Goal: Transaction & Acquisition: Purchase product/service

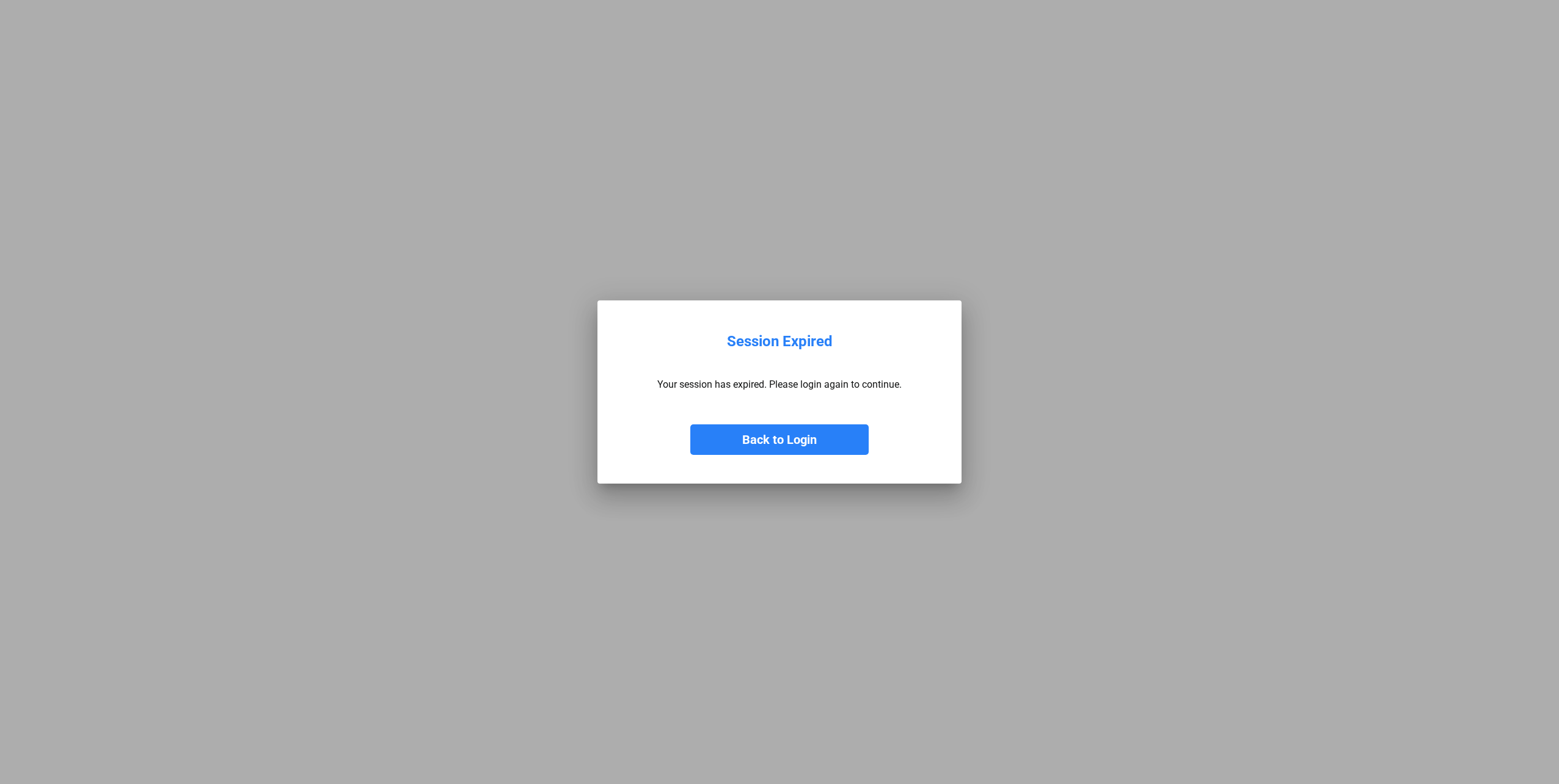
click at [795, 420] on div "Back to Login" at bounding box center [780, 427] width 244 height 55
click at [794, 436] on button "Back to Login" at bounding box center [780, 440] width 179 height 31
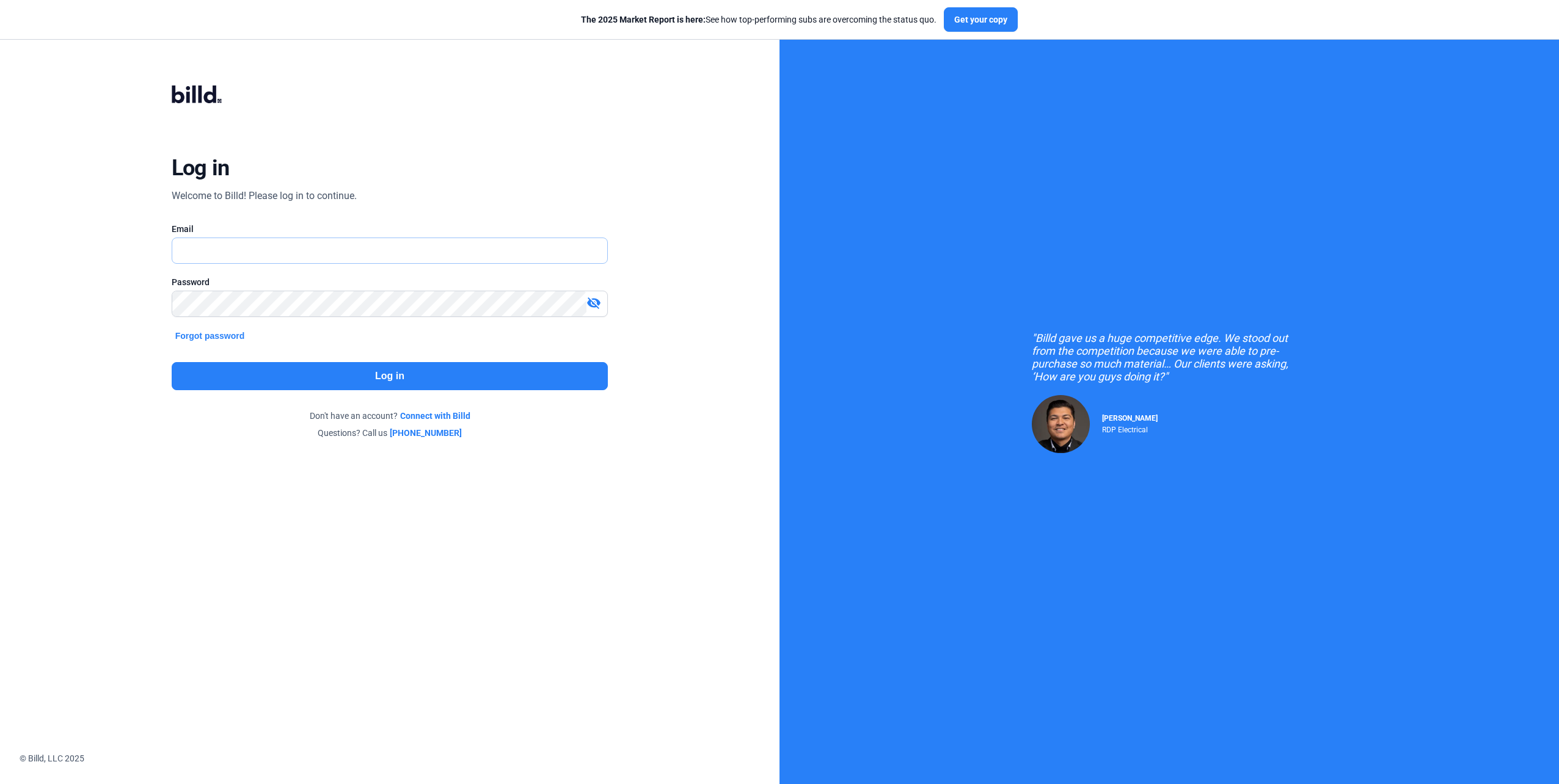
type input "[EMAIL_ADDRESS][DOMAIN_NAME]"
click at [341, 367] on button "Log in" at bounding box center [390, 376] width 437 height 28
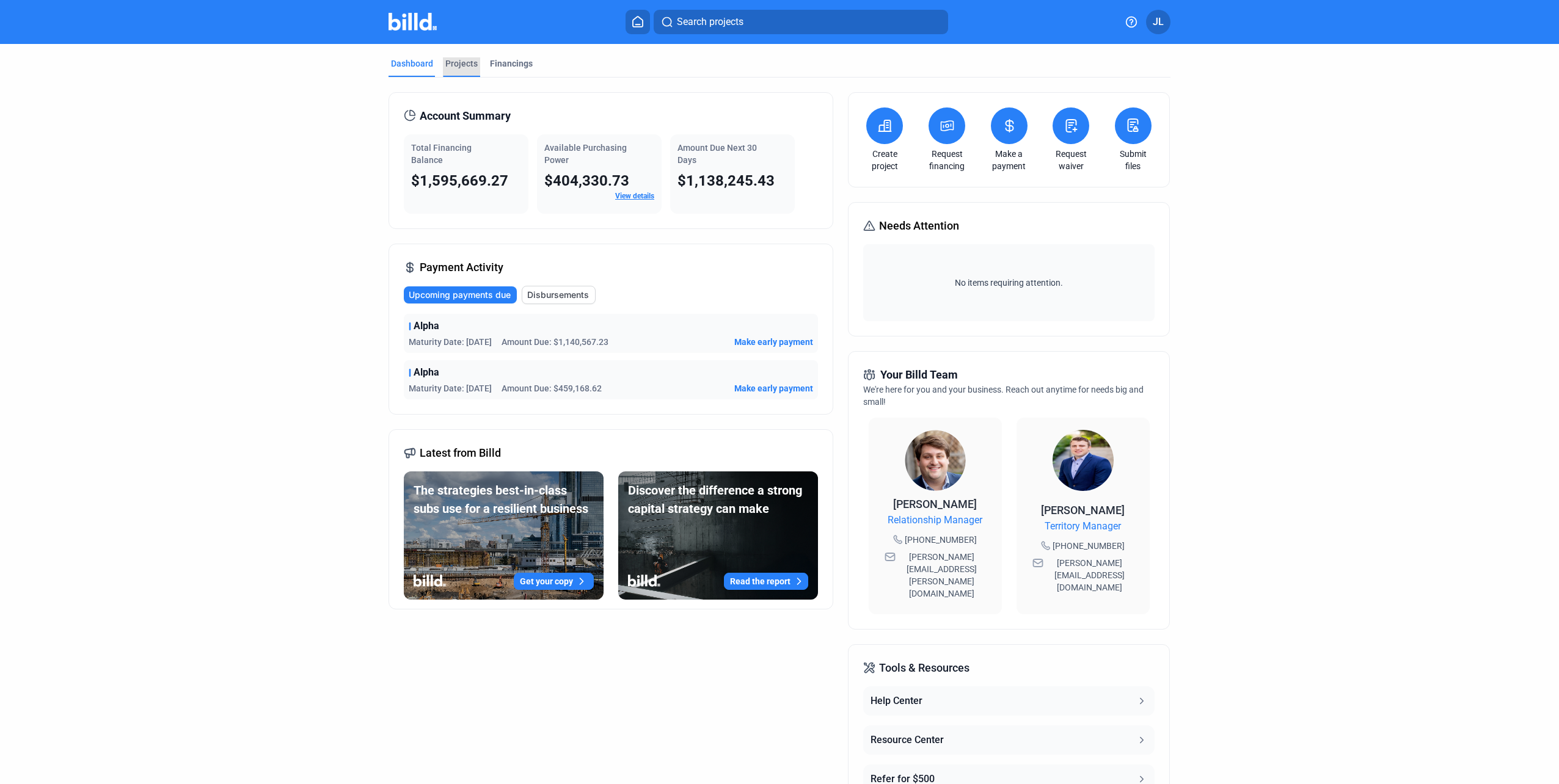
click at [456, 65] on div "Projects" at bounding box center [461, 64] width 33 height 12
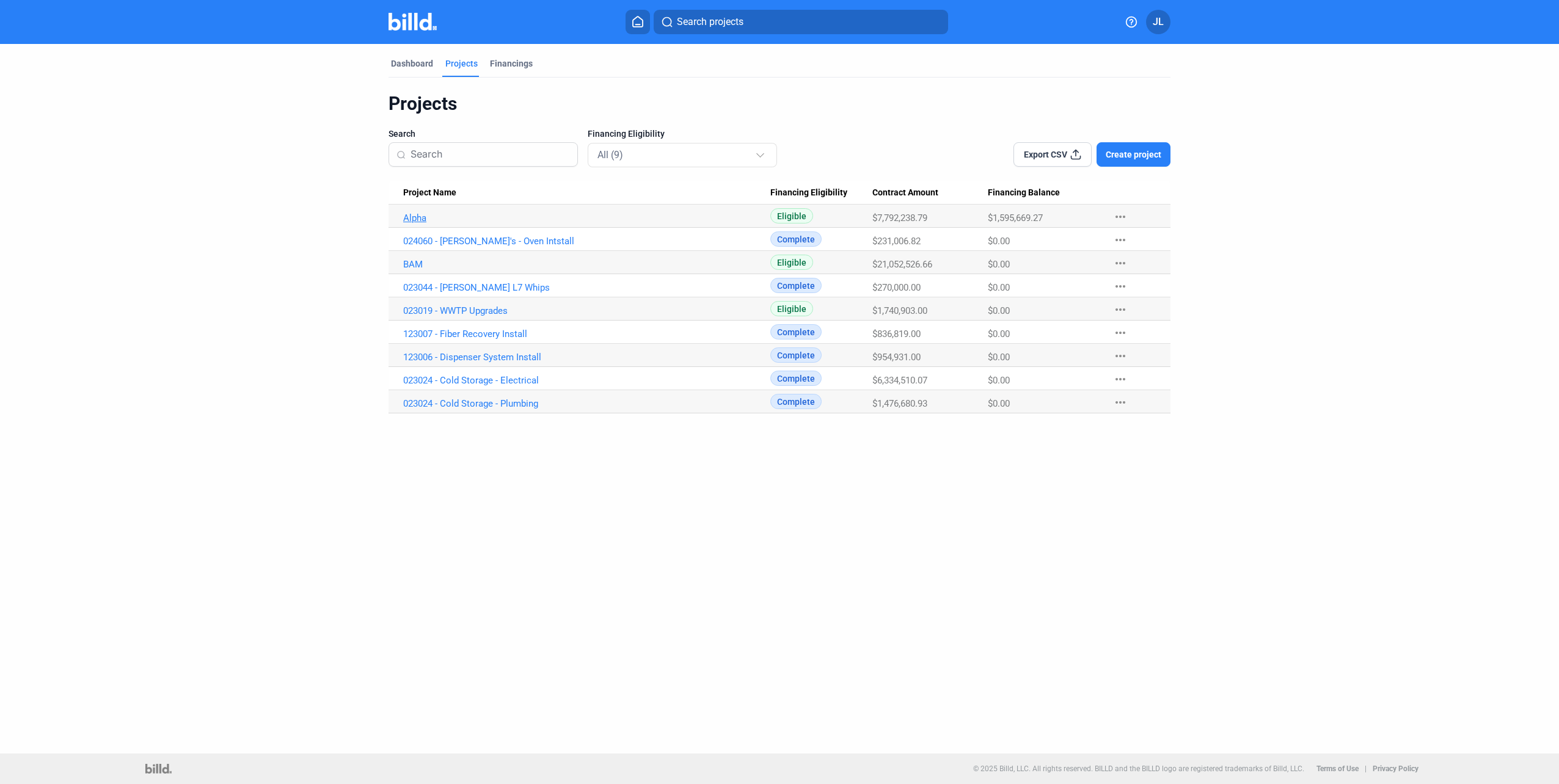
click at [407, 212] on link "Alpha" at bounding box center [587, 217] width 367 height 11
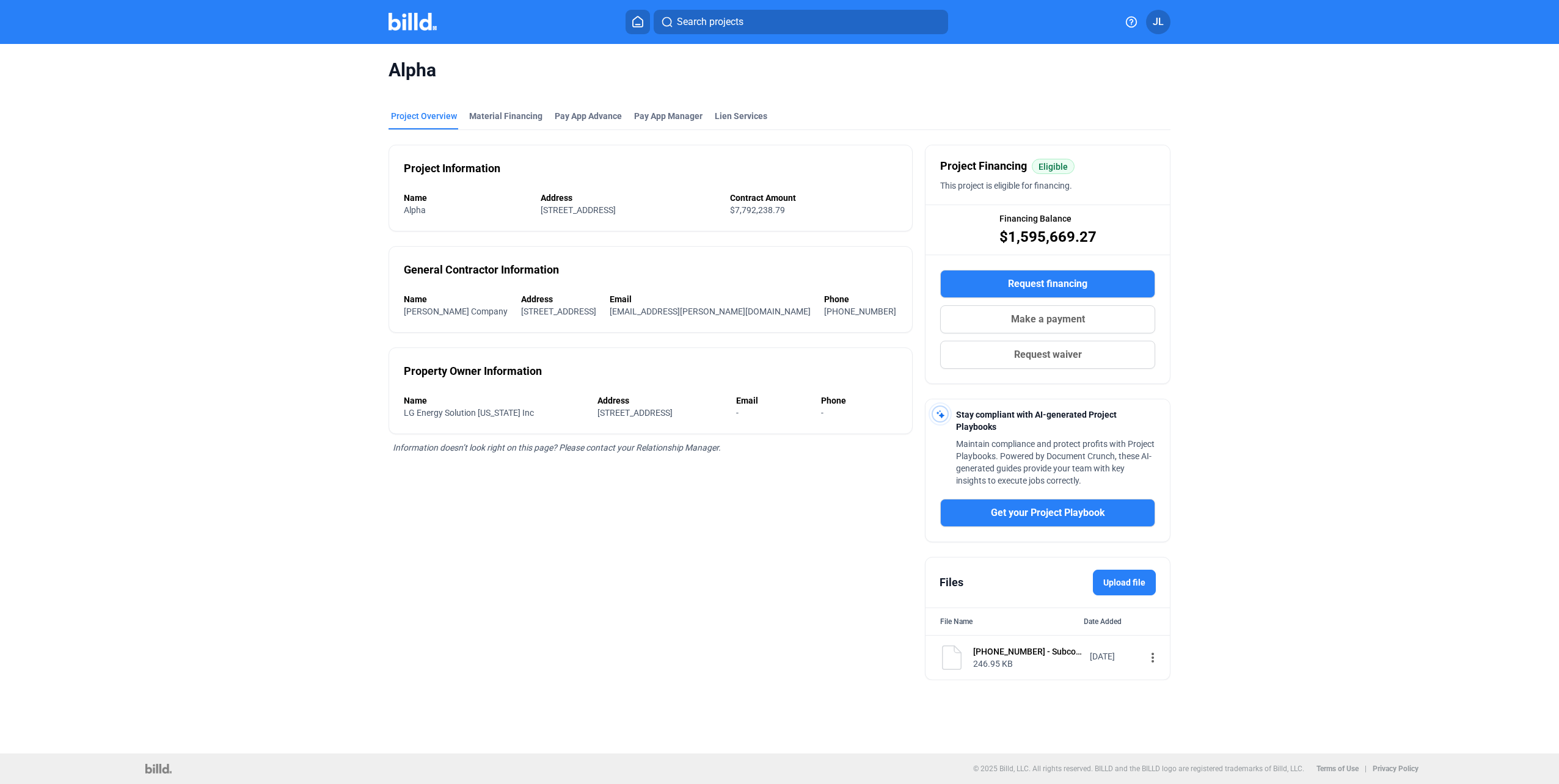
click at [1109, 582] on label "Upload file" at bounding box center [1124, 583] width 63 height 26
click at [0, 0] on input "Upload file" at bounding box center [0, 0] width 0 height 0
click at [979, 285] on button "Request financing" at bounding box center [1048, 284] width 215 height 28
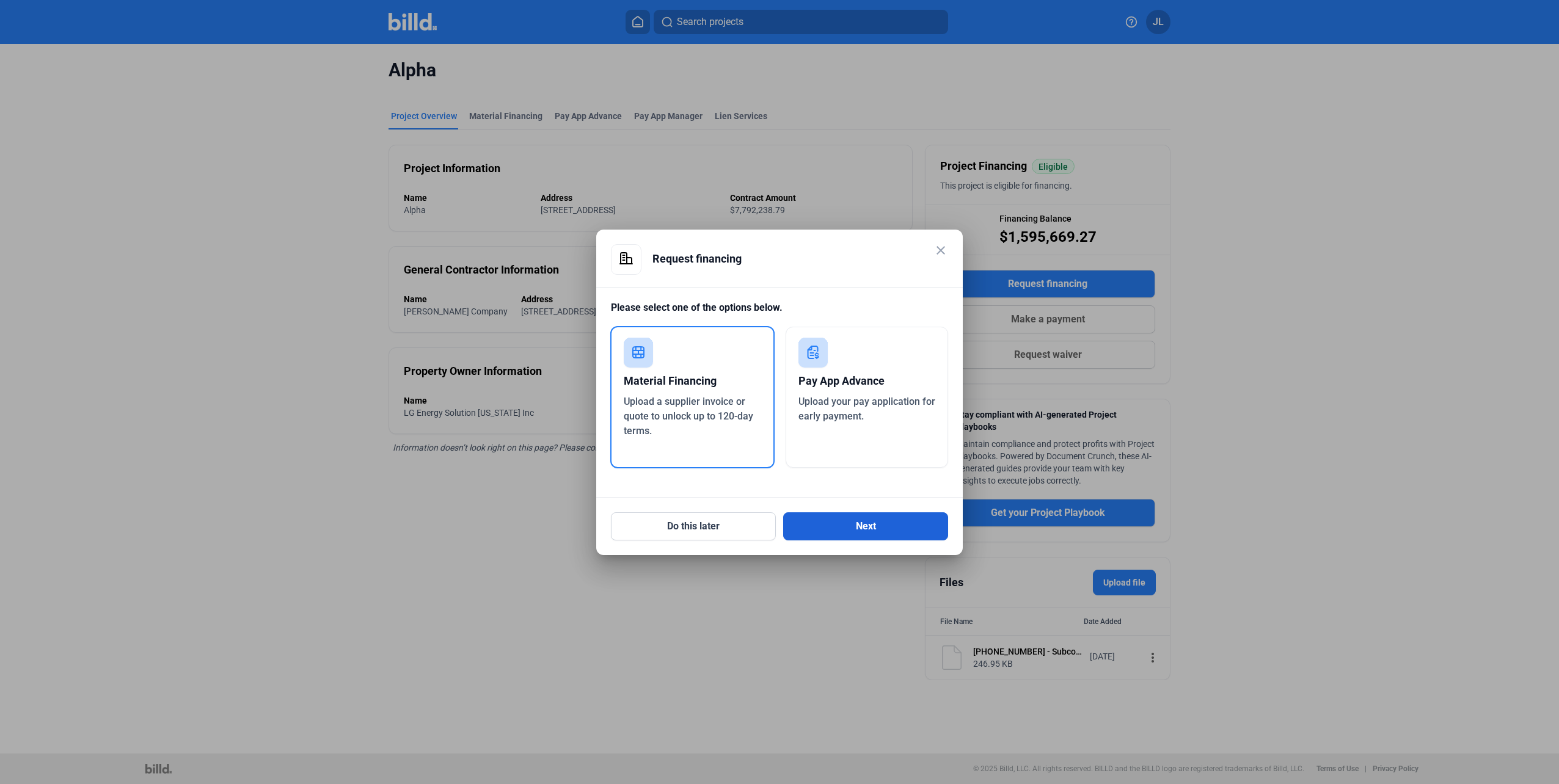
click at [829, 521] on button "Next" at bounding box center [866, 526] width 165 height 28
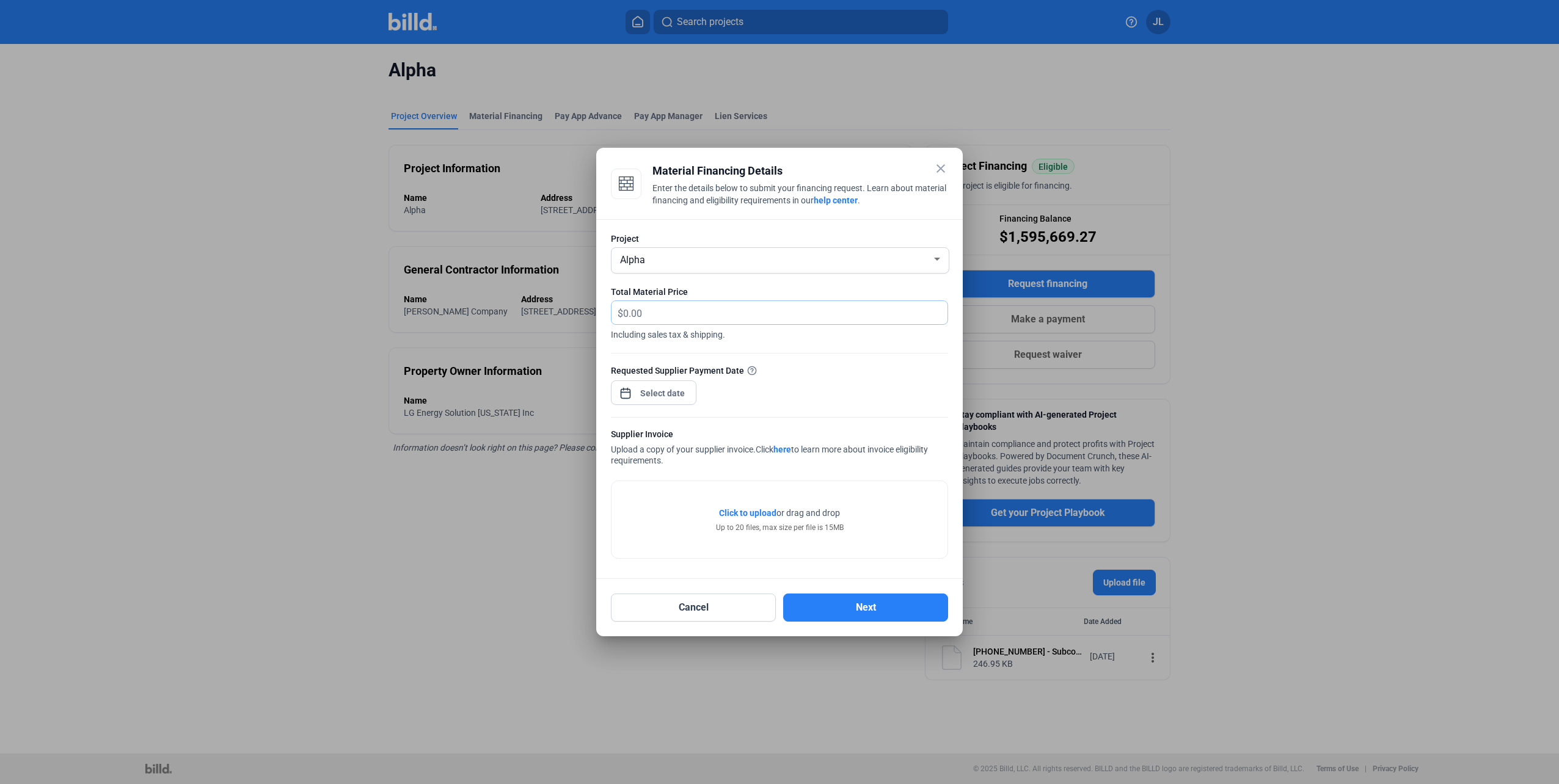
click at [682, 311] on input "text" at bounding box center [779, 313] width 311 height 24
type input "133,824.04"
click at [731, 312] on input "133,824.04" at bounding box center [779, 313] width 311 height 24
click at [780, 406] on div at bounding box center [780, 411] width 338 height 12
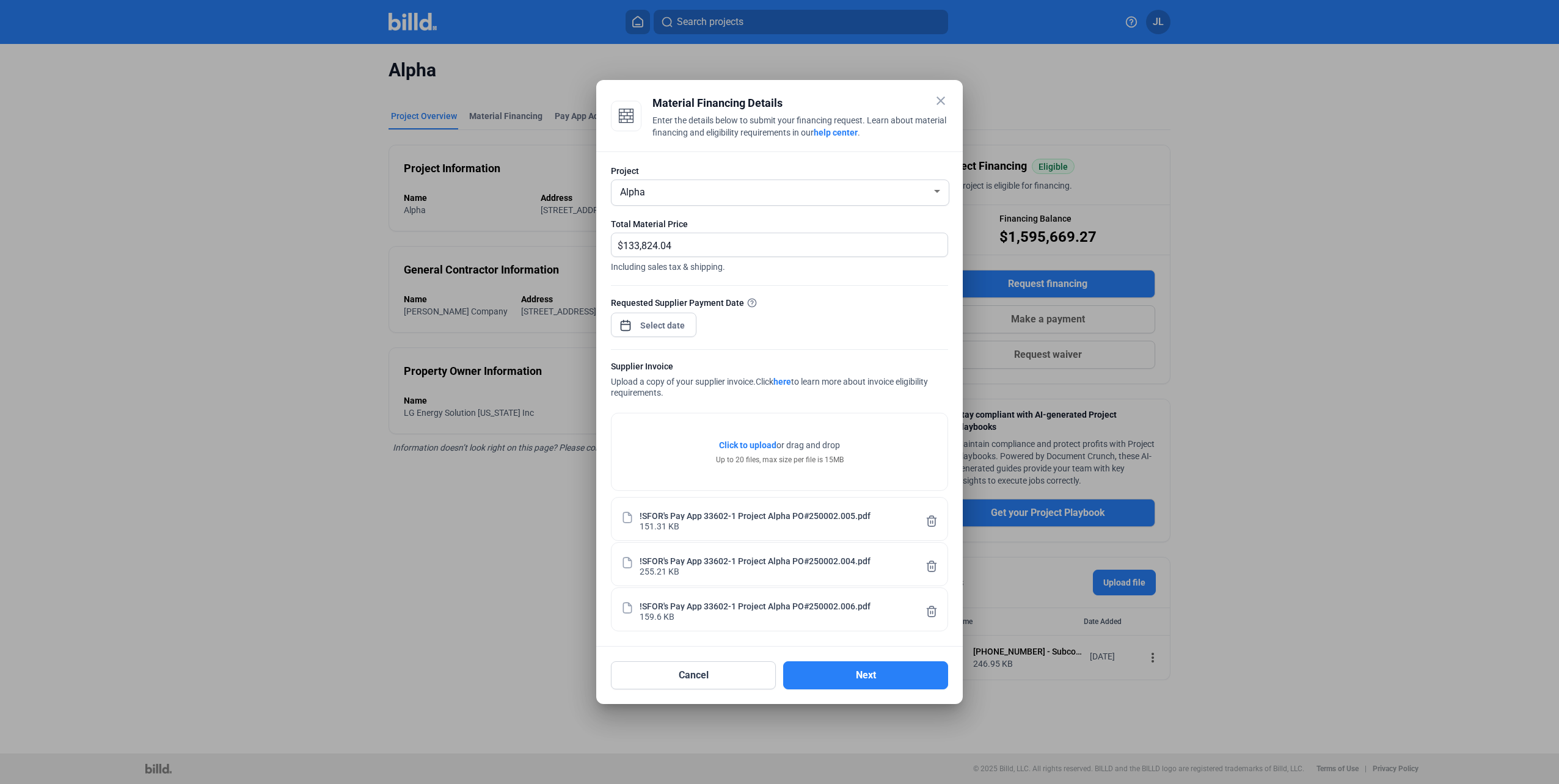
click at [682, 327] on div "close Material Financing Details Enter the details below to submit your financi…" at bounding box center [780, 392] width 1559 height 784
click at [667, 428] on span "8" at bounding box center [662, 431] width 22 height 22
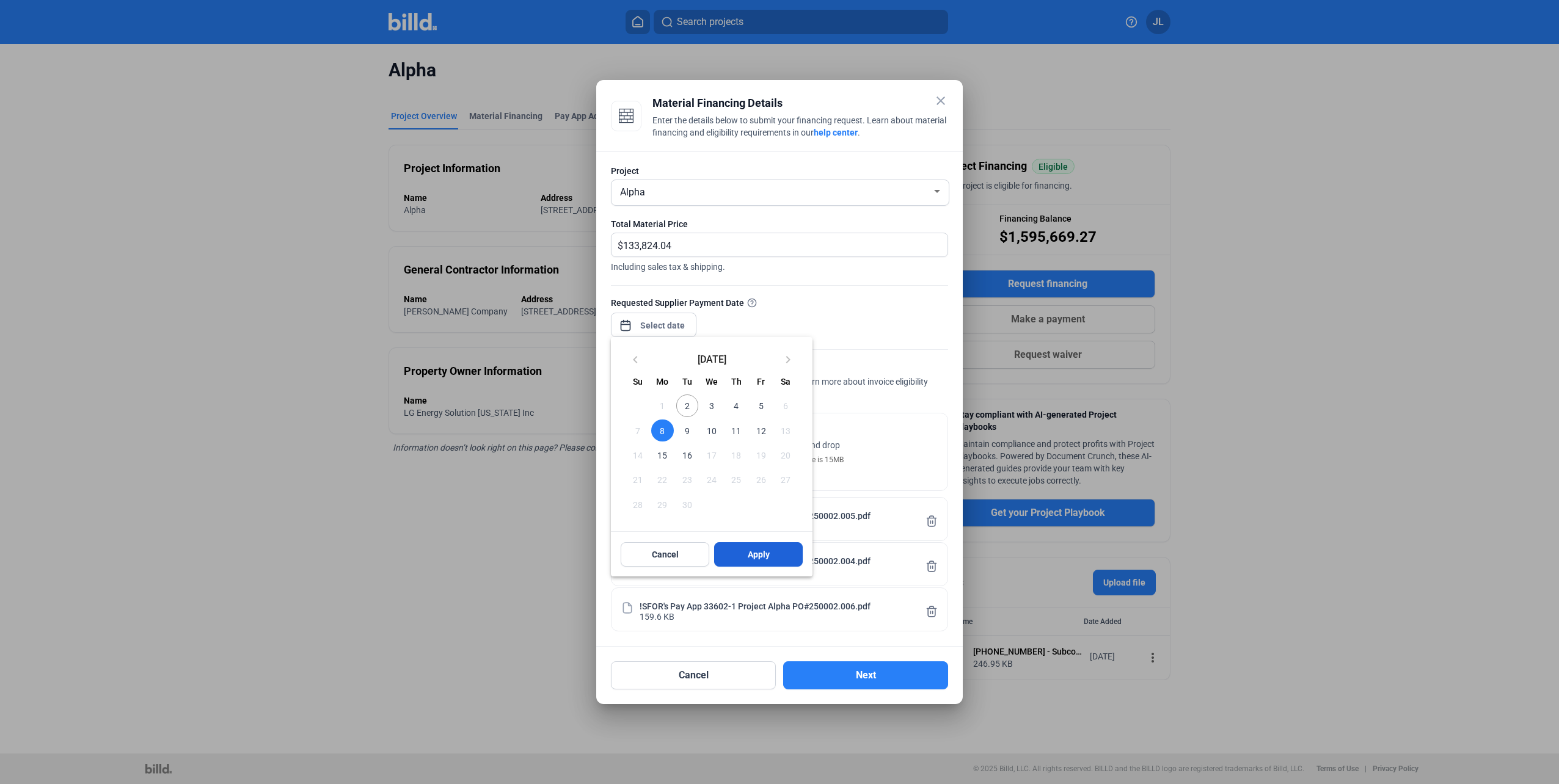
click at [763, 558] on span "Apply" at bounding box center [759, 554] width 22 height 12
click at [662, 435] on span "8" at bounding box center [662, 431] width 22 height 22
click at [765, 556] on span "Apply" at bounding box center [759, 554] width 22 height 12
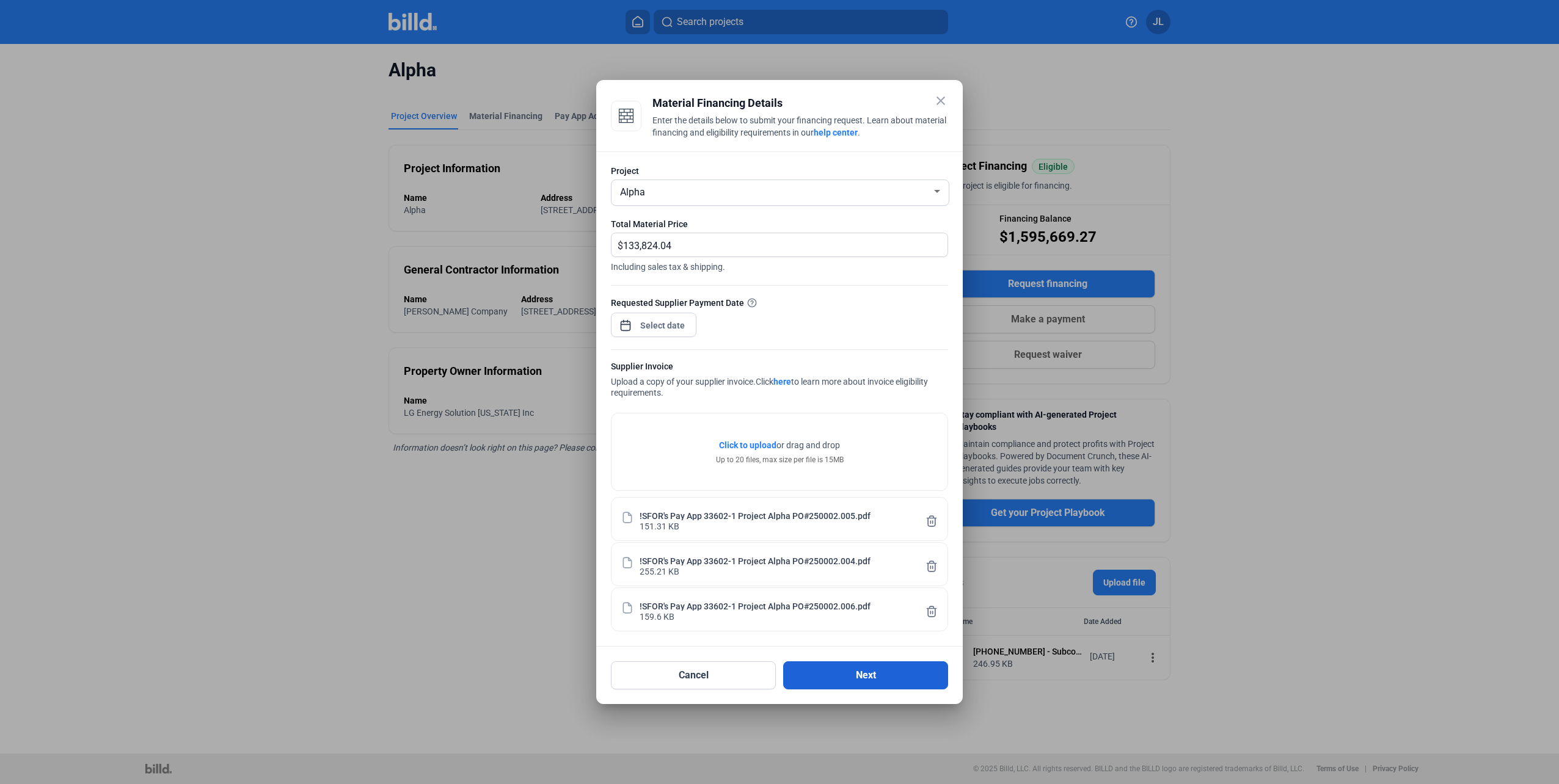
click at [849, 680] on button "Next" at bounding box center [866, 675] width 165 height 28
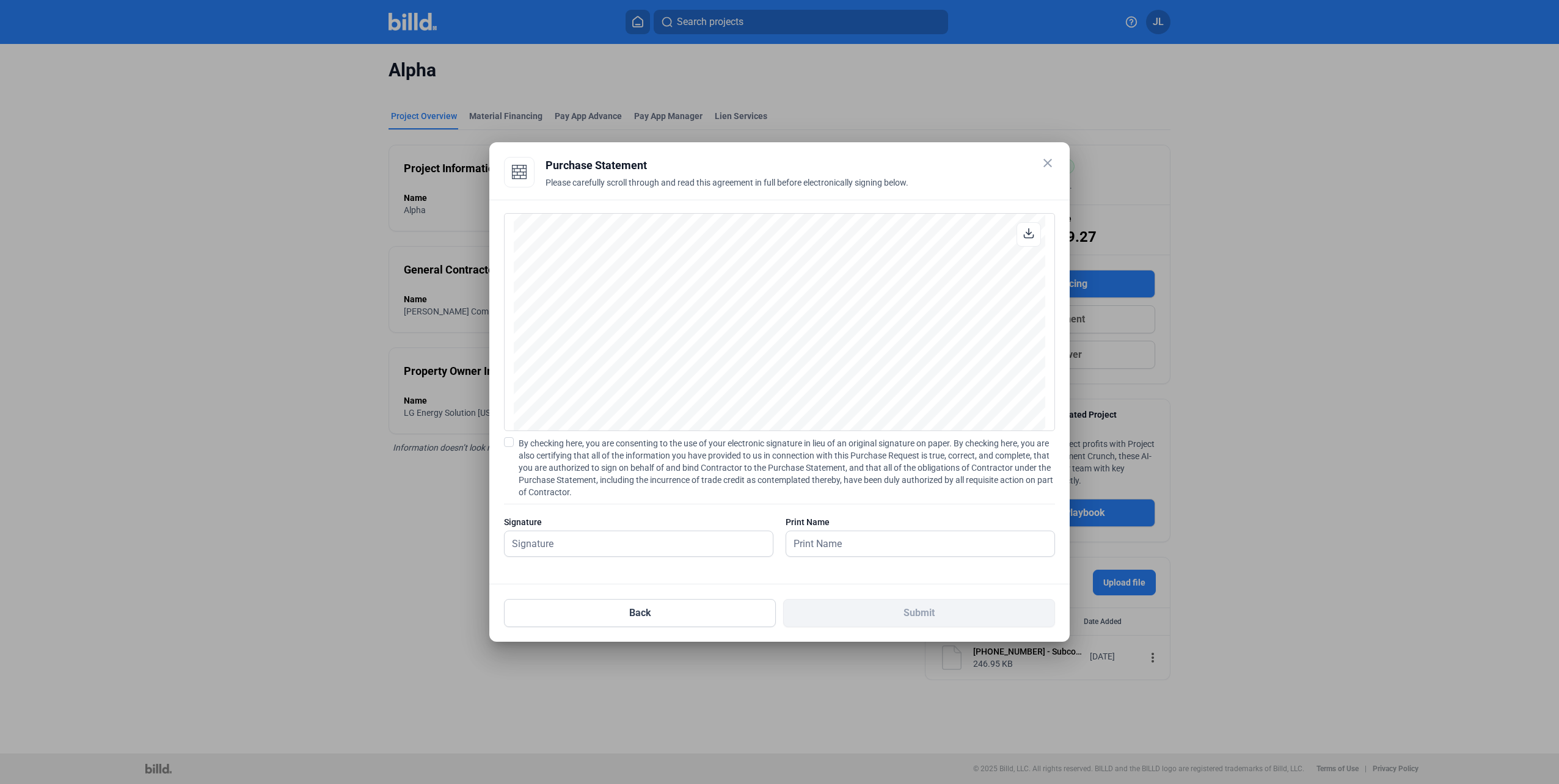
scroll to position [3776, 0]
click at [613, 547] on input "text" at bounding box center [632, 543] width 255 height 25
type input "[PERSON_NAME]"
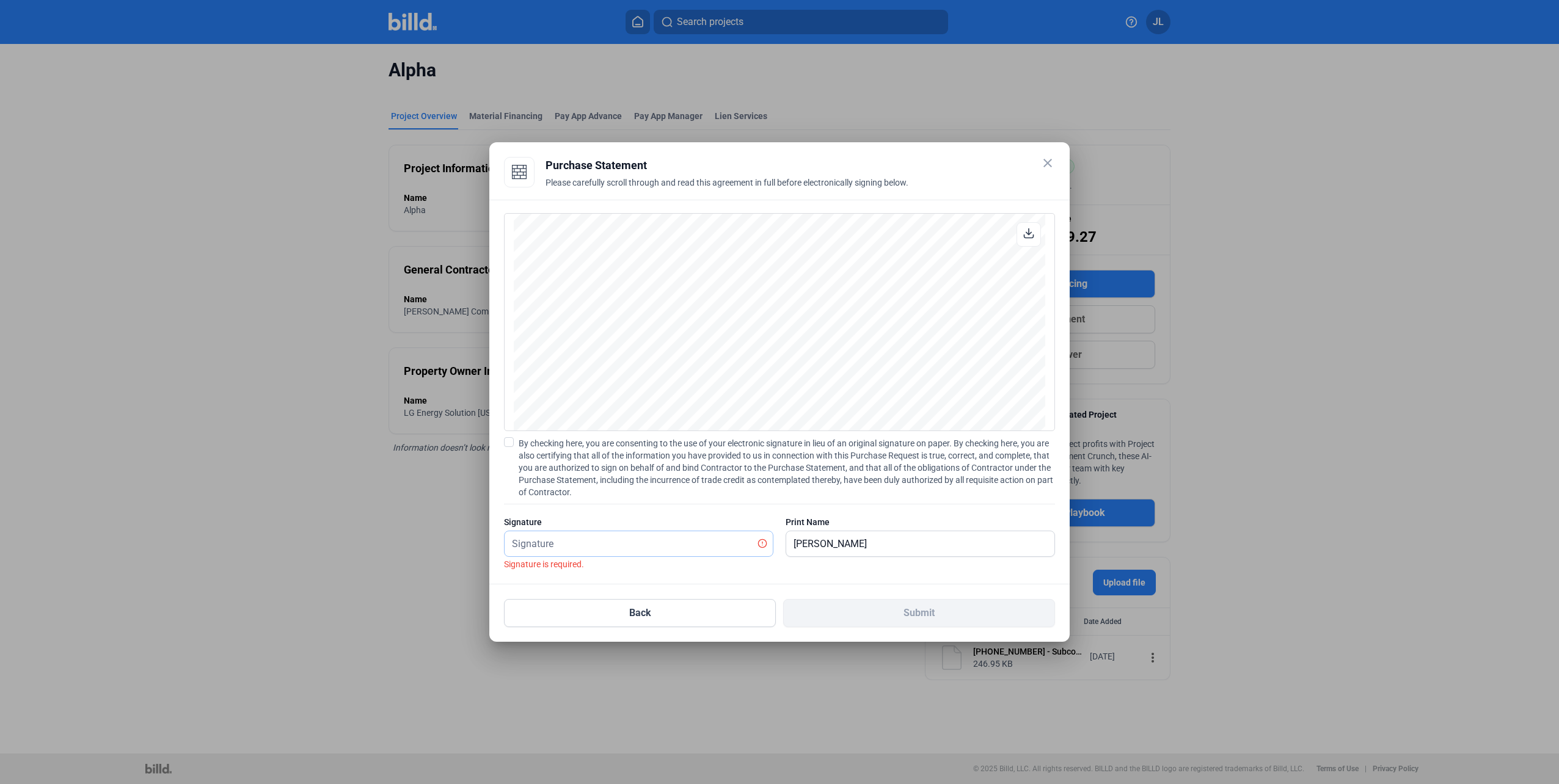
click at [609, 547] on input "text" at bounding box center [632, 543] width 255 height 25
click at [748, 552] on input "text" at bounding box center [638, 543] width 268 height 25
click at [725, 548] on input "text" at bounding box center [638, 543] width 268 height 25
click at [508, 445] on span at bounding box center [509, 442] width 10 height 10
click at [0, 0] on input "By checking here, you are consenting to the use of your electronic signature in…" at bounding box center [0, 0] width 0 height 0
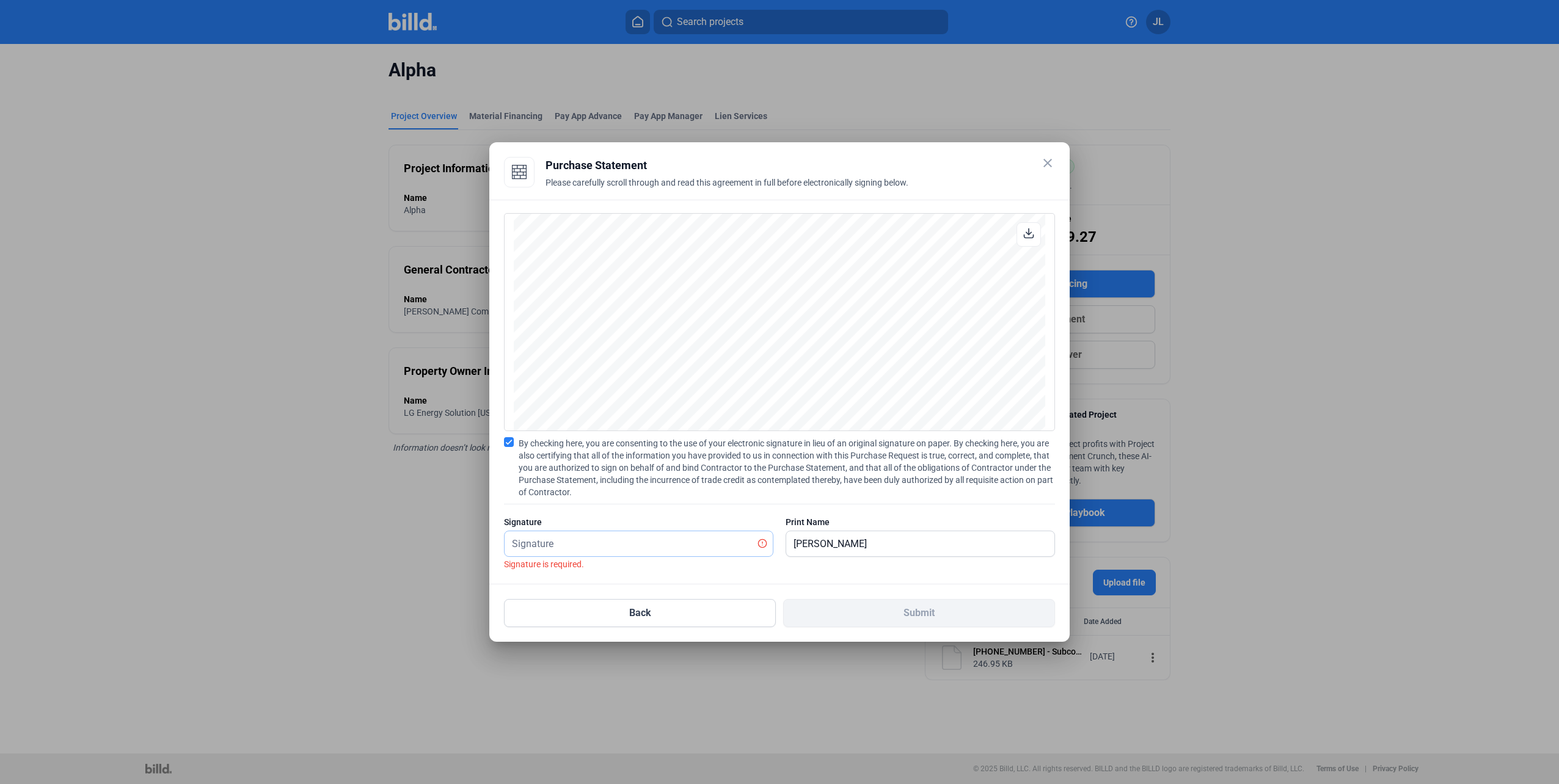
click at [591, 536] on input "text" at bounding box center [632, 543] width 255 height 25
type input "j"
type input "[PERSON_NAME]"
click at [895, 616] on button "Submit" at bounding box center [920, 613] width 272 height 28
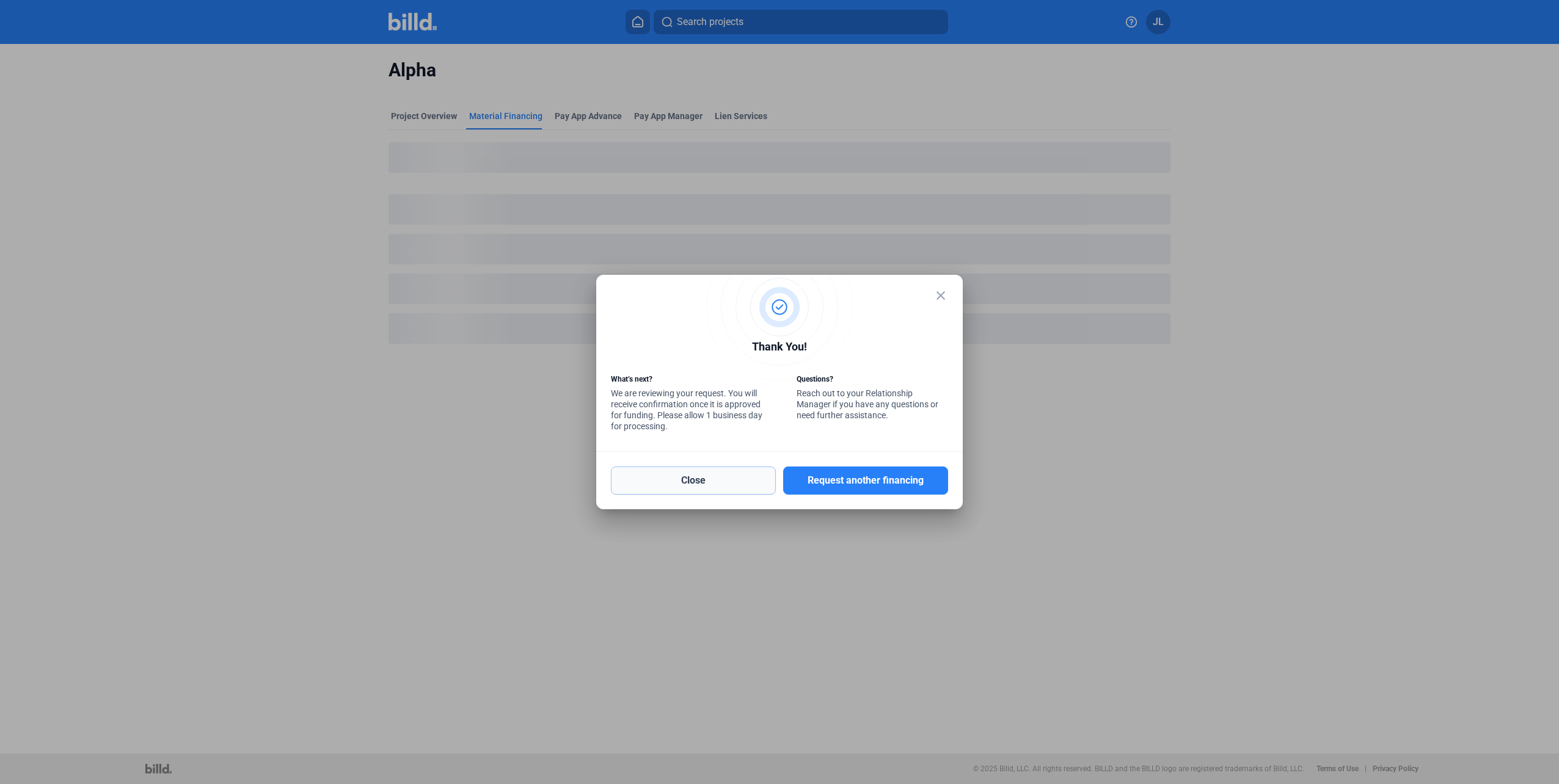
click at [712, 481] on button "Close" at bounding box center [693, 480] width 165 height 28
